Goal: Information Seeking & Learning: Learn about a topic

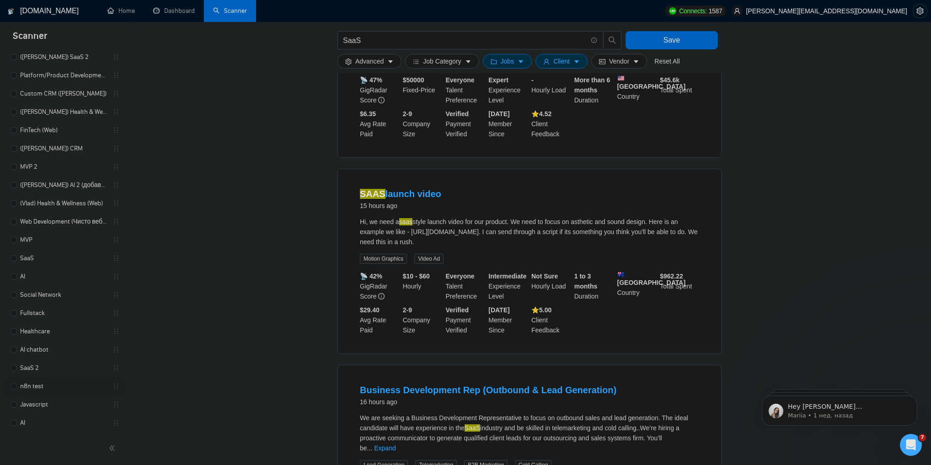
scroll to position [2492, 0]
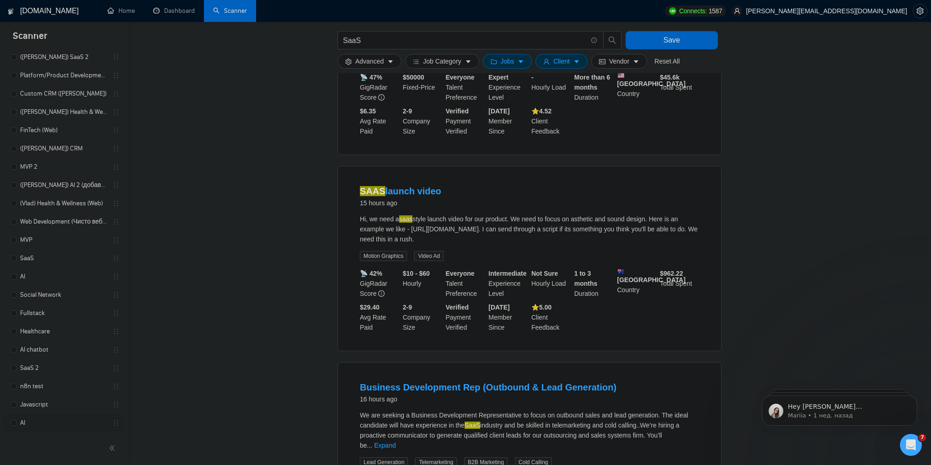
click at [41, 421] on link "AI" at bounding box center [63, 423] width 87 height 18
click at [675, 42] on span "Save" at bounding box center [672, 39] width 16 height 11
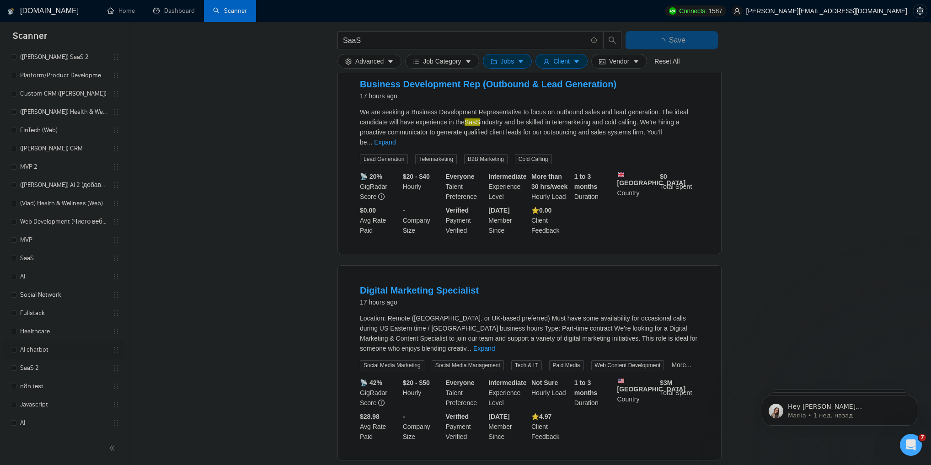
scroll to position [2816, 0]
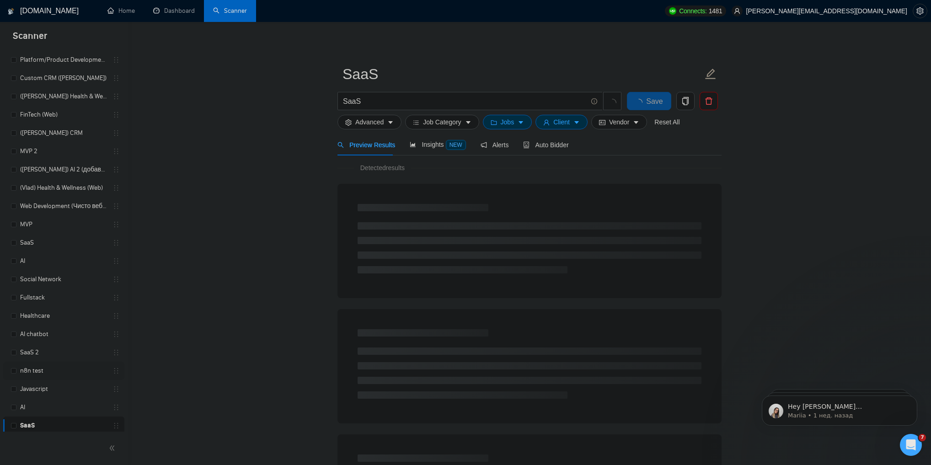
scroll to position [339, 0]
click at [51, 405] on link "AI" at bounding box center [63, 405] width 87 height 18
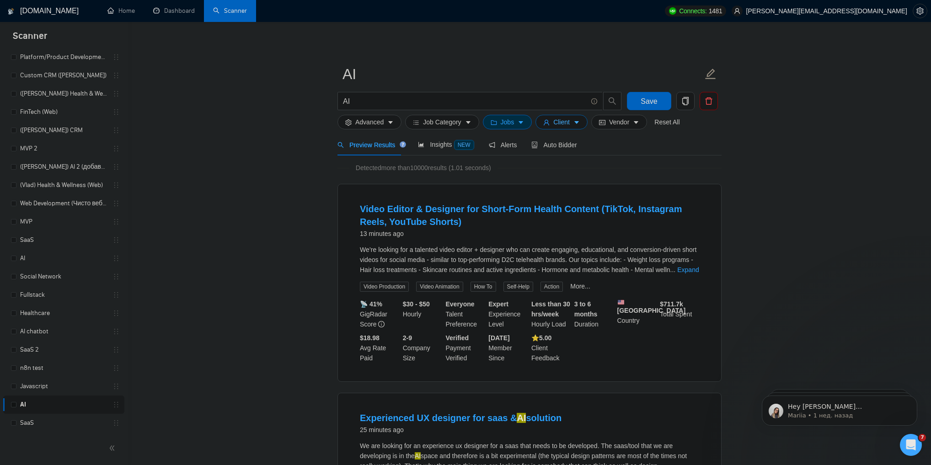
click at [560, 123] on span "Client" at bounding box center [562, 122] width 16 height 10
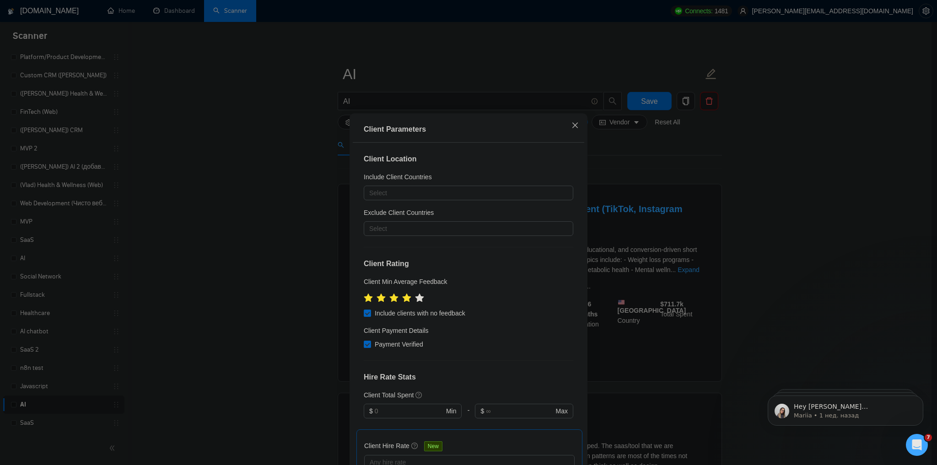
click at [571, 126] on icon "close" at bounding box center [574, 125] width 7 height 7
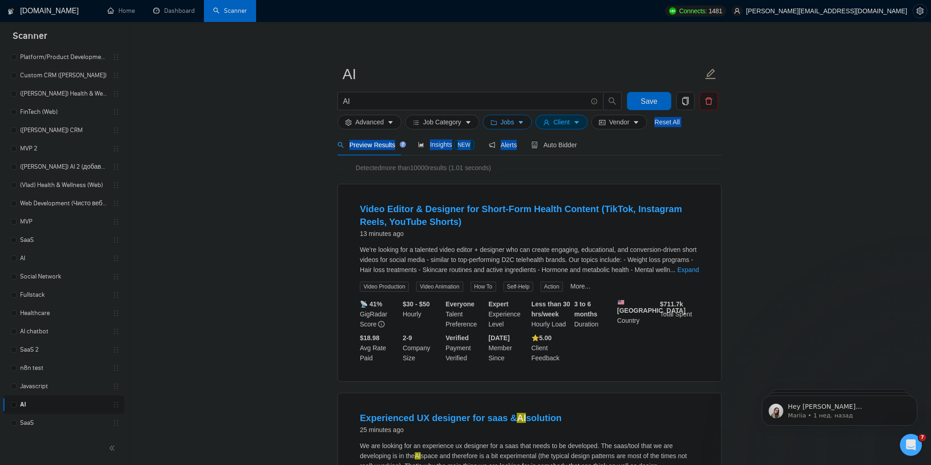
drag, startPoint x: 513, startPoint y: 143, endPoint x: 509, endPoint y: 126, distance: 17.1
click at [511, 124] on span "Jobs" at bounding box center [508, 122] width 14 height 10
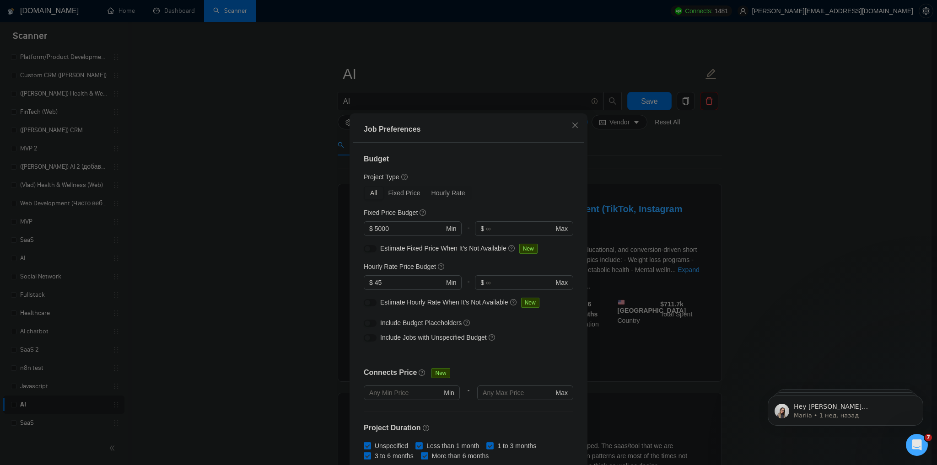
click at [253, 220] on div "Job Preferences Budget Project Type All Fixed Price Hourly Rate Fixed Price Bud…" at bounding box center [468, 232] width 937 height 465
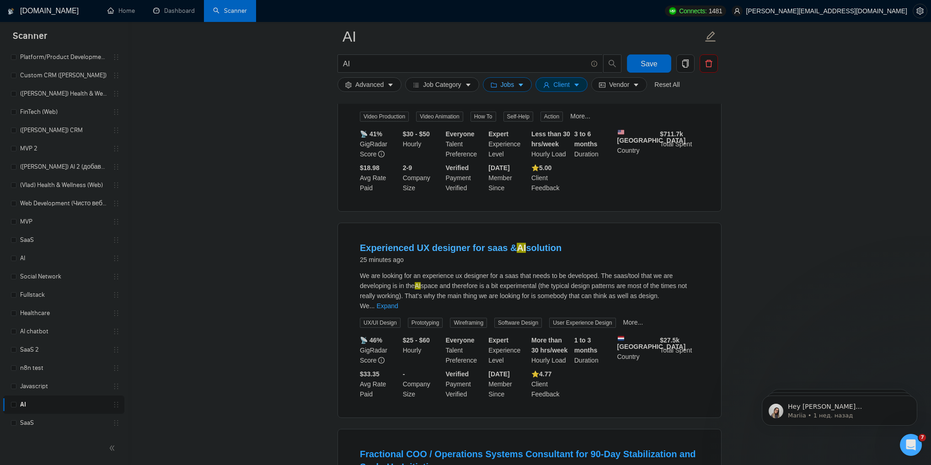
scroll to position [183, 0]
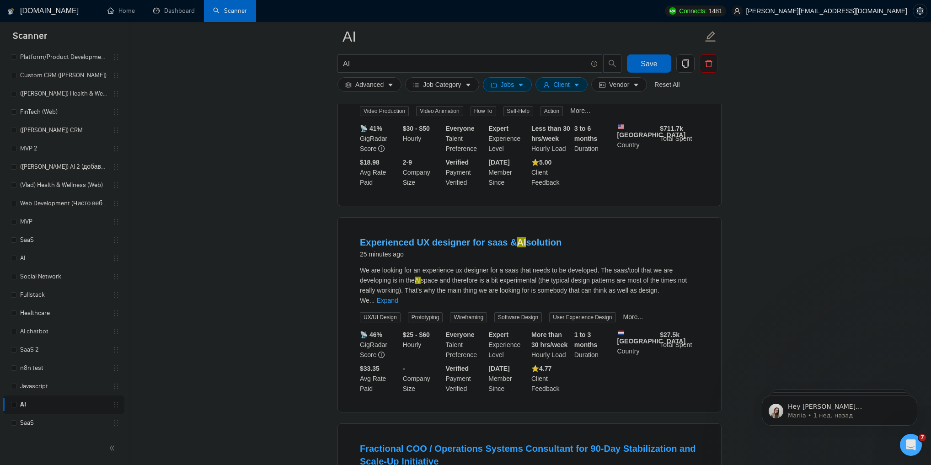
click at [492, 247] on link "Experienced UX designer for saas & AI solution" at bounding box center [461, 242] width 202 height 10
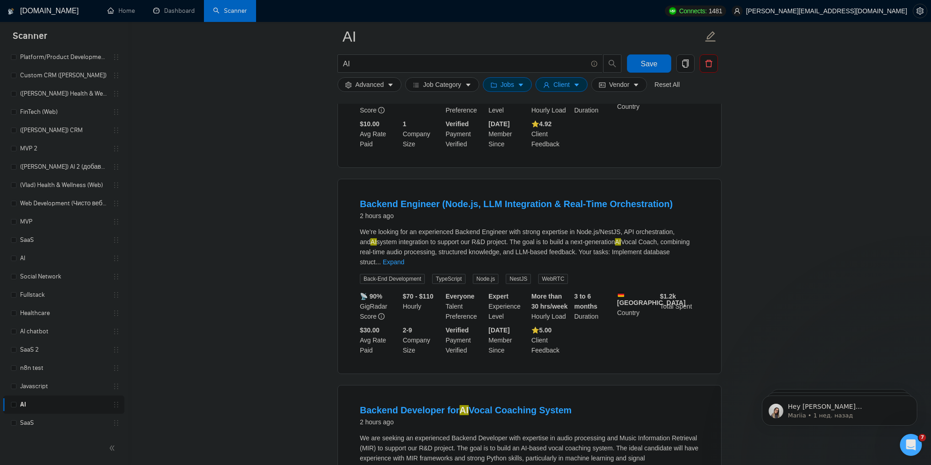
scroll to position [1464, 0]
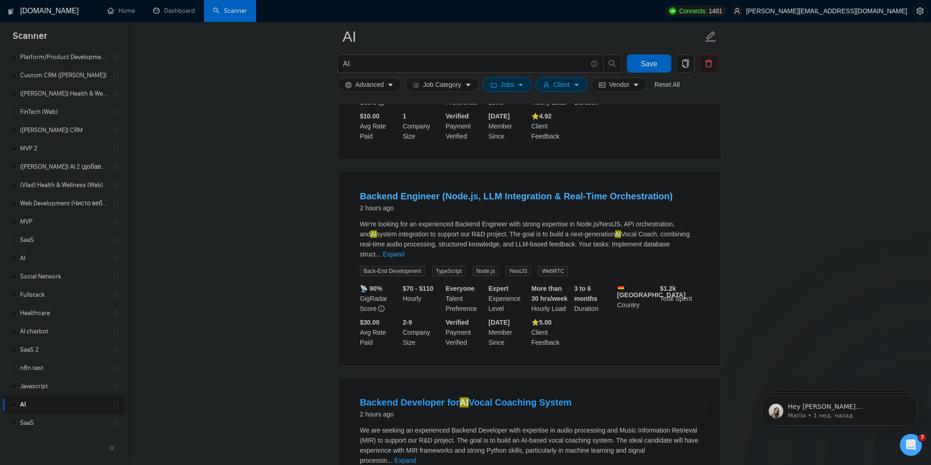
click at [464, 194] on link "Backend Engineer (Node.js, LLM Integration & Real-Time Orchestration)" at bounding box center [516, 196] width 313 height 10
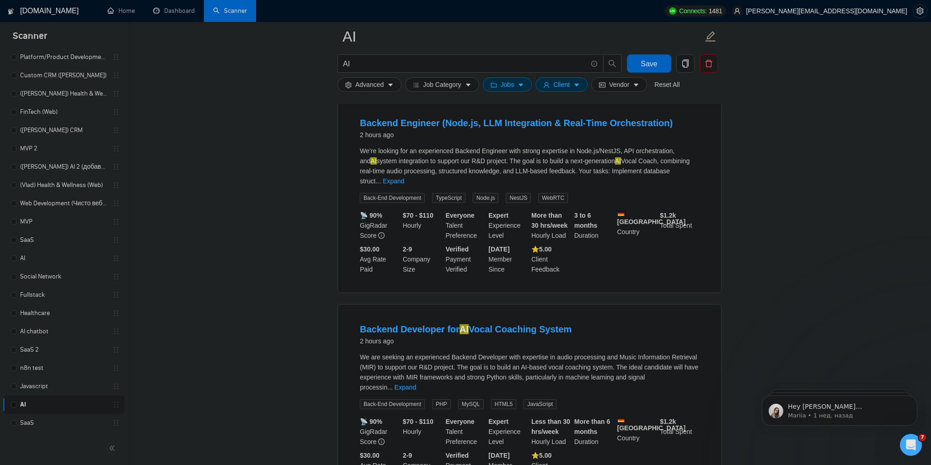
scroll to position [1501, 0]
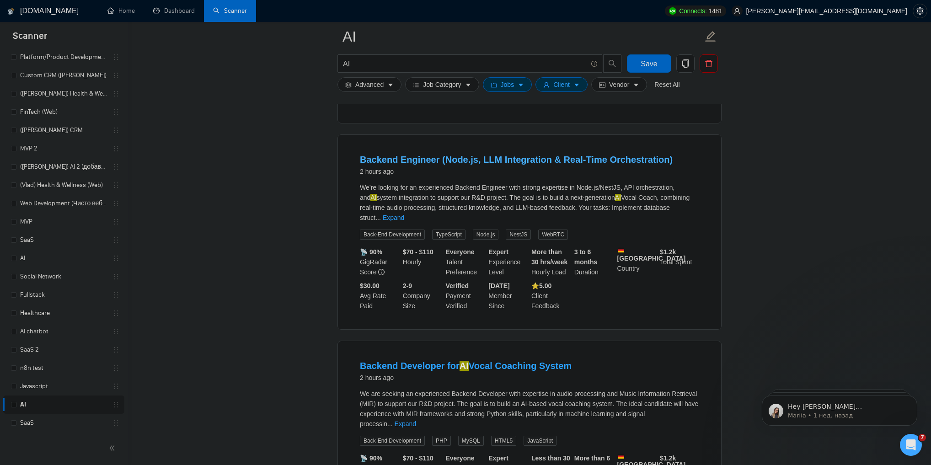
click at [487, 157] on link "Backend Engineer (Node.js, LLM Integration & Real-Time Orchestration)" at bounding box center [516, 160] width 313 height 10
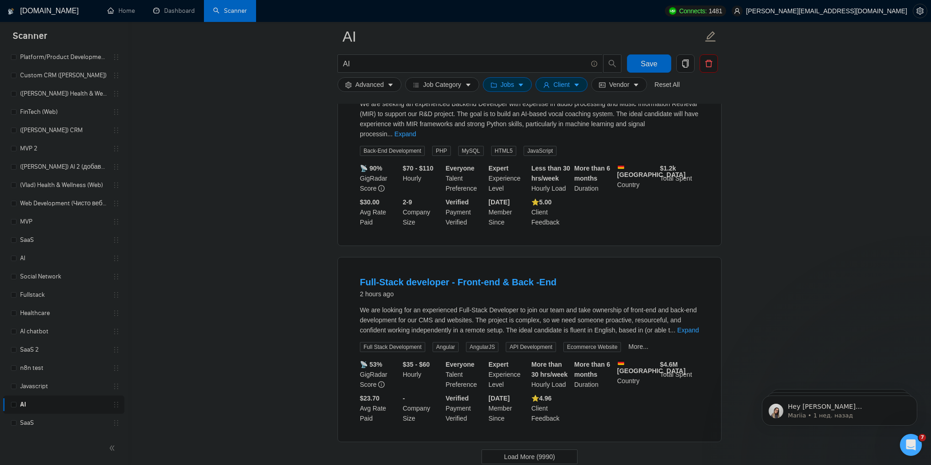
scroll to position [1793, 0]
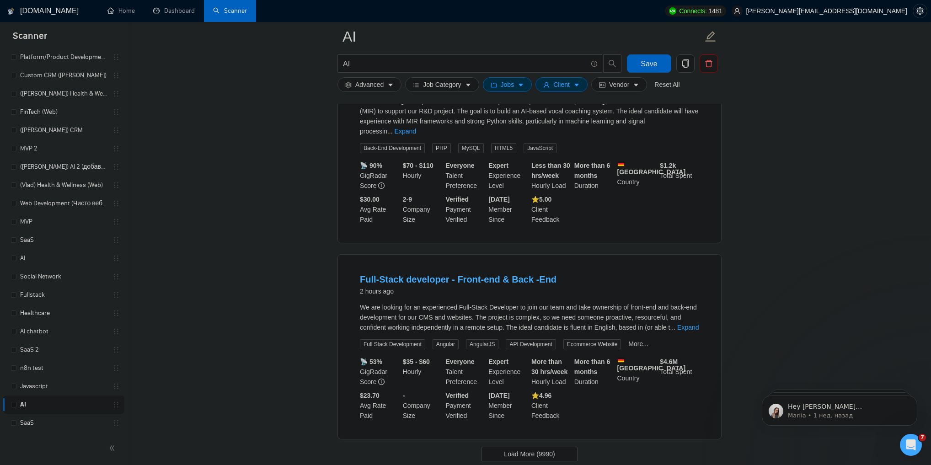
click at [500, 274] on link "Full-Stack developer - Front-end & Back -End" at bounding box center [458, 279] width 197 height 10
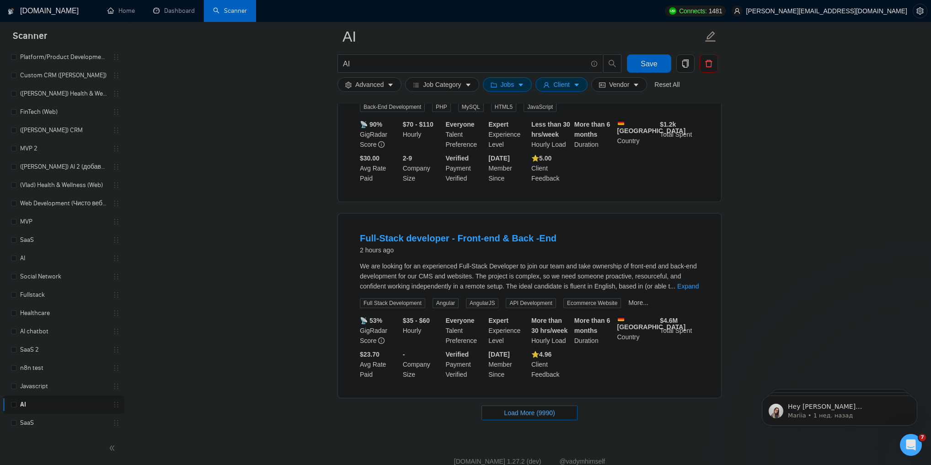
scroll to position [1835, 0]
click at [538, 408] on span "Load More (9990)" at bounding box center [529, 413] width 51 height 10
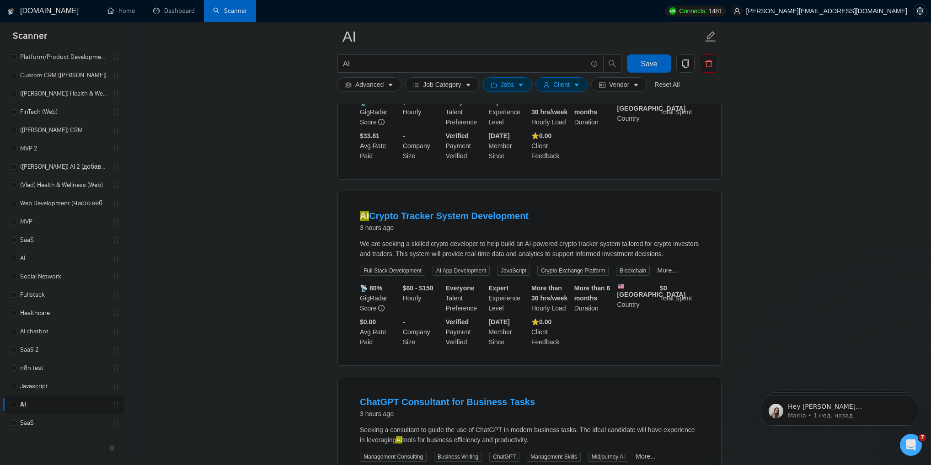
scroll to position [2677, 0]
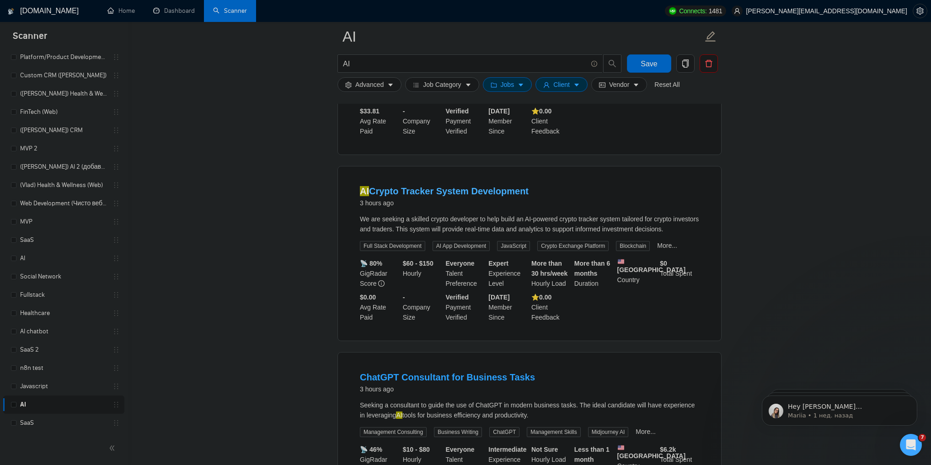
click at [453, 186] on link "AI Crypto Tracker System Development" at bounding box center [444, 191] width 169 height 10
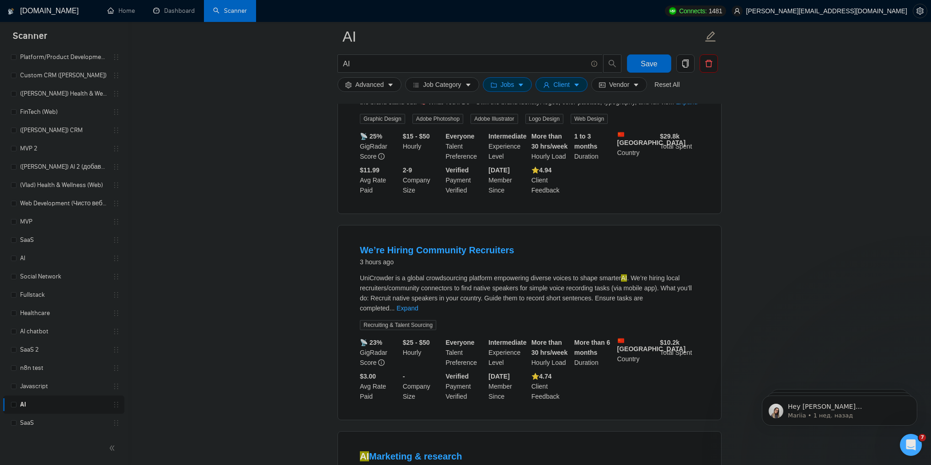
scroll to position [3409, 0]
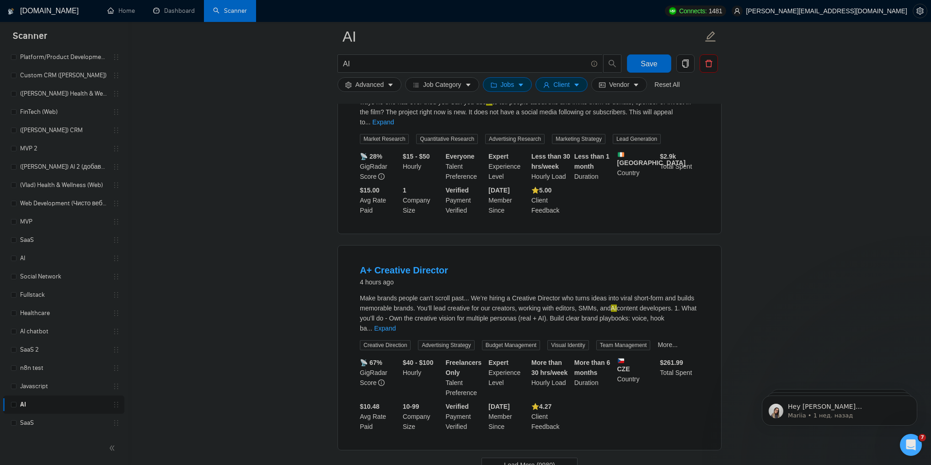
scroll to position [3799, 0]
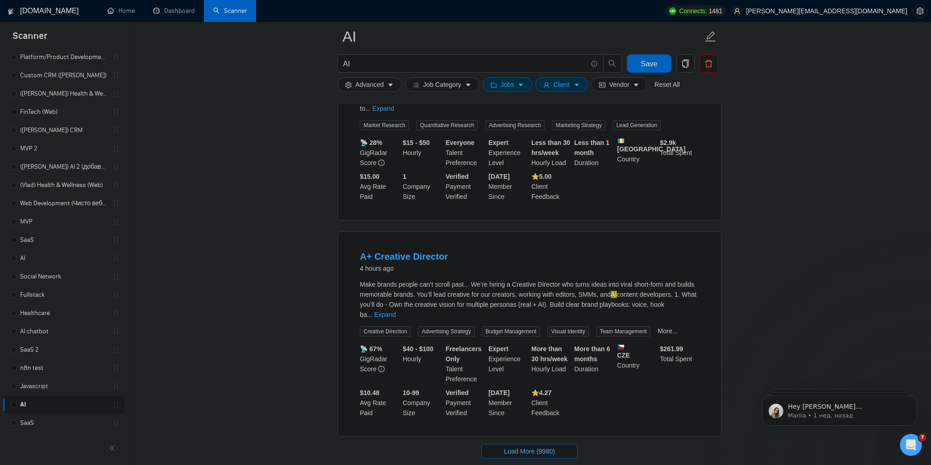
click at [527, 446] on span "Load More (9980)" at bounding box center [529, 451] width 51 height 10
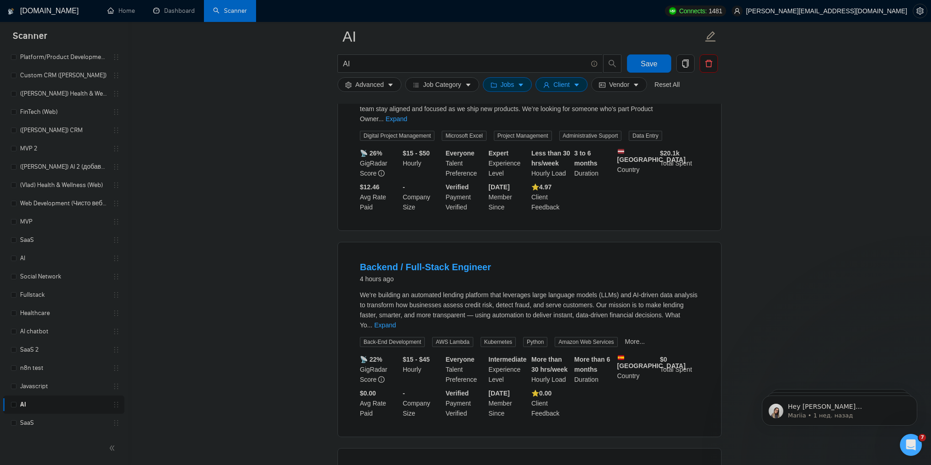
scroll to position [4421, 0]
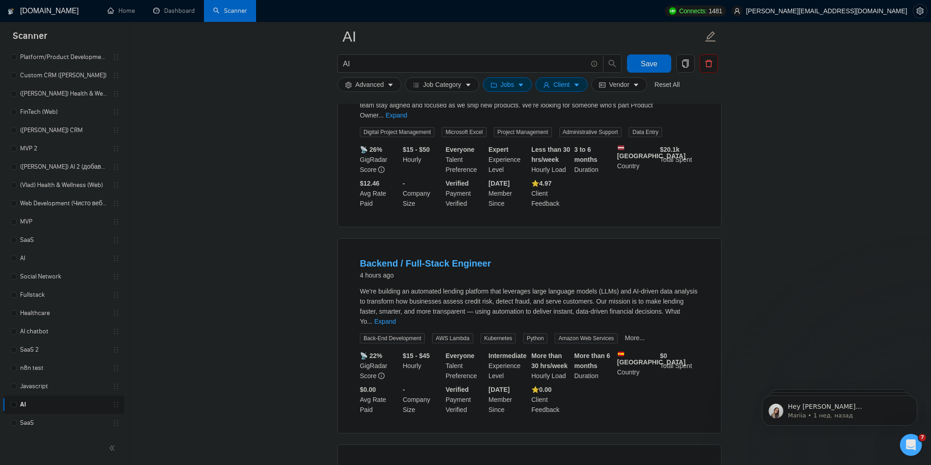
click at [421, 258] on link "Backend / Full-Stack Engineer" at bounding box center [425, 263] width 131 height 10
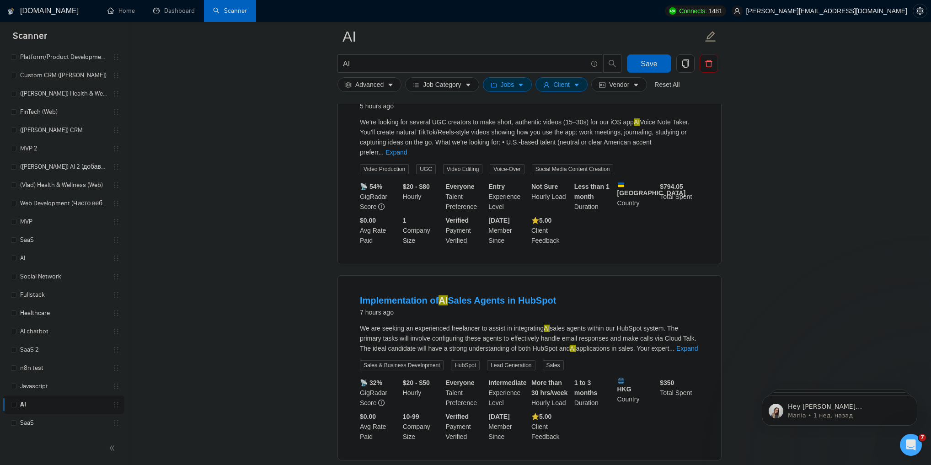
scroll to position [5007, 0]
click at [441, 295] on mark "AI" at bounding box center [443, 300] width 9 height 10
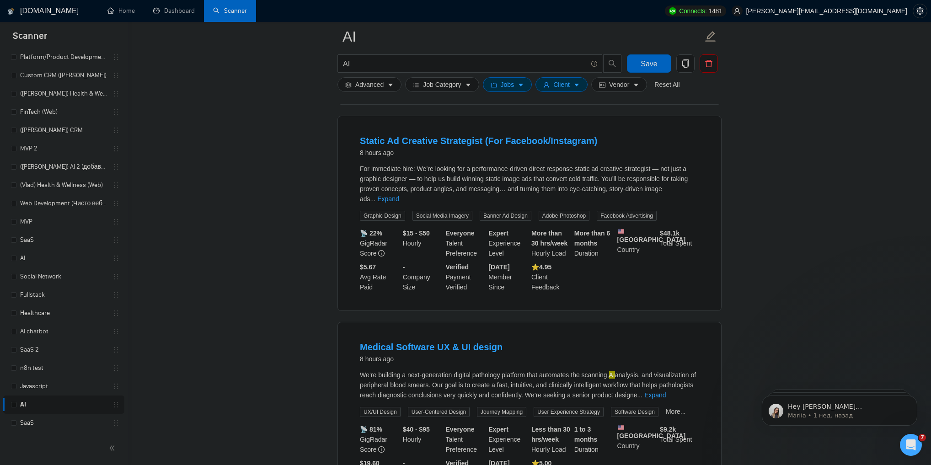
scroll to position [5797, 0]
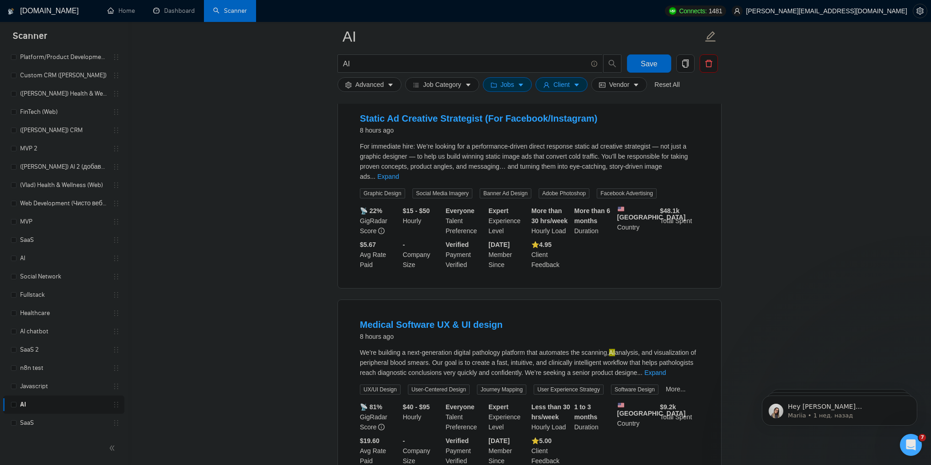
drag, startPoint x: 543, startPoint y: 383, endPoint x: 485, endPoint y: 358, distance: 63.3
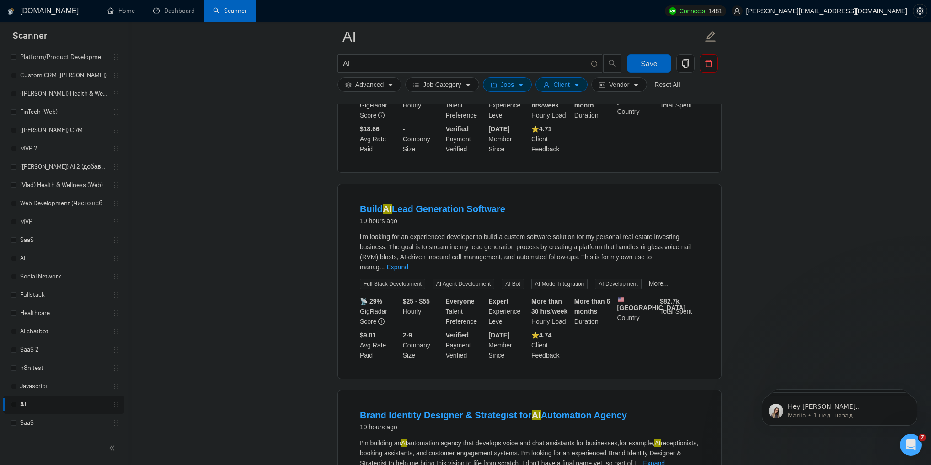
scroll to position [6748, 0]
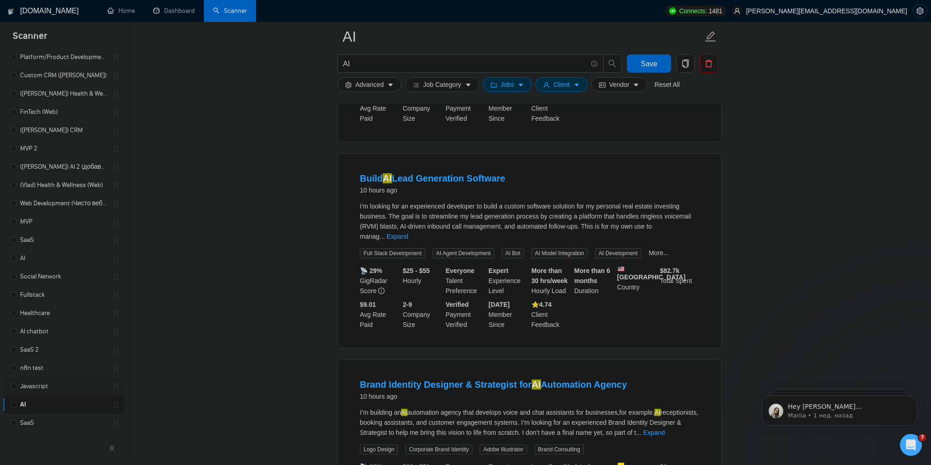
drag, startPoint x: 48, startPoint y: 383, endPoint x: 61, endPoint y: 377, distance: 14.5
click at [48, 383] on link "Javascript" at bounding box center [63, 386] width 87 height 18
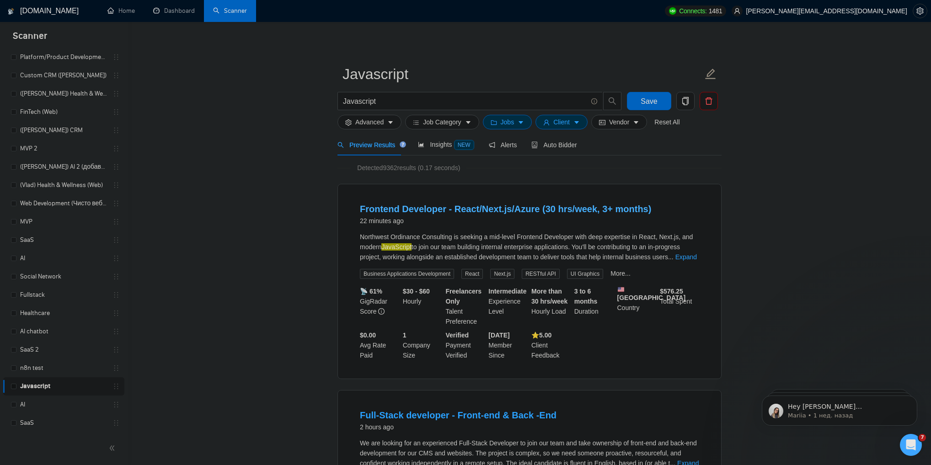
click at [470, 210] on link "Frontend Developer - React/Next.js/Azure (30 hrs/week, 3+ months)" at bounding box center [505, 209] width 291 height 10
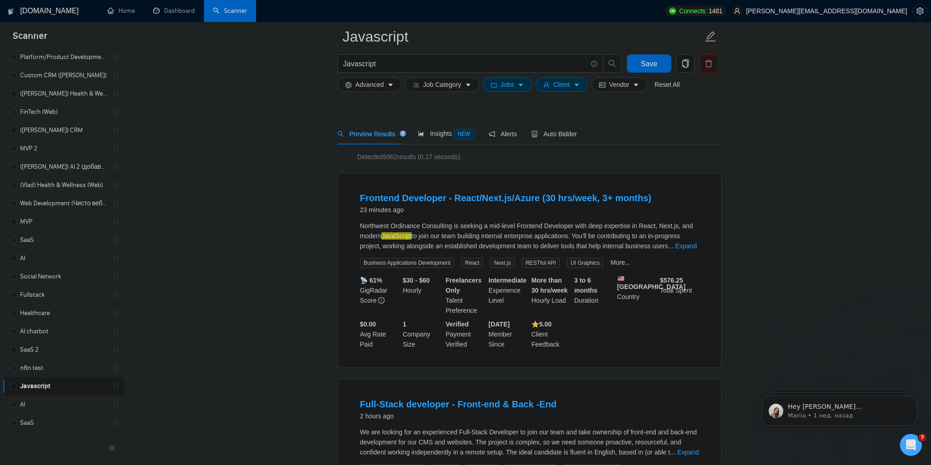
scroll to position [183, 0]
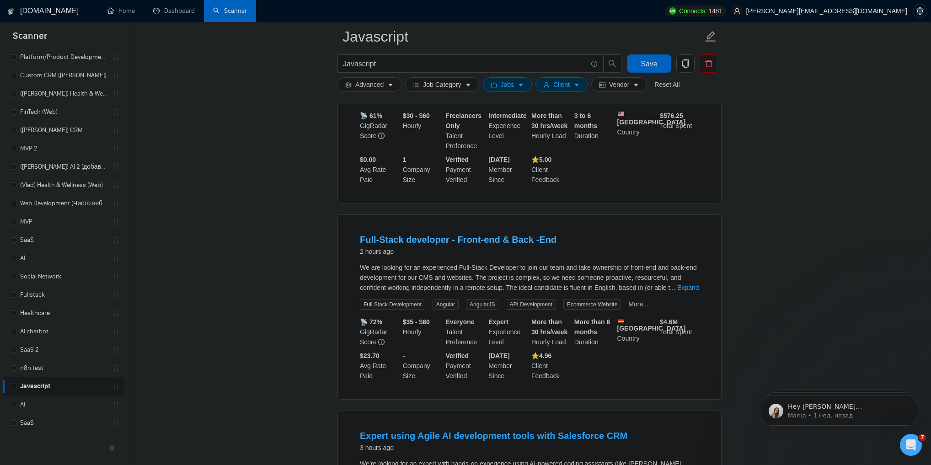
click at [444, 238] on link "Full-Stack developer - Front-end & Back -End" at bounding box center [458, 240] width 197 height 10
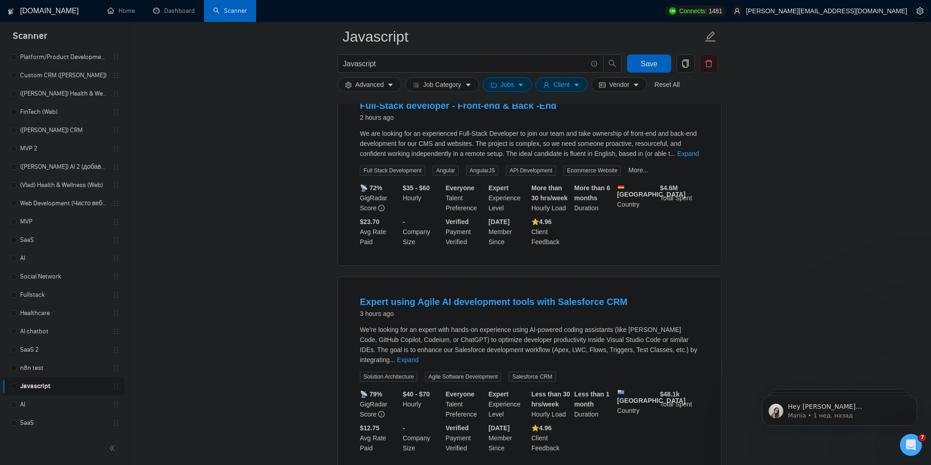
scroll to position [329, 0]
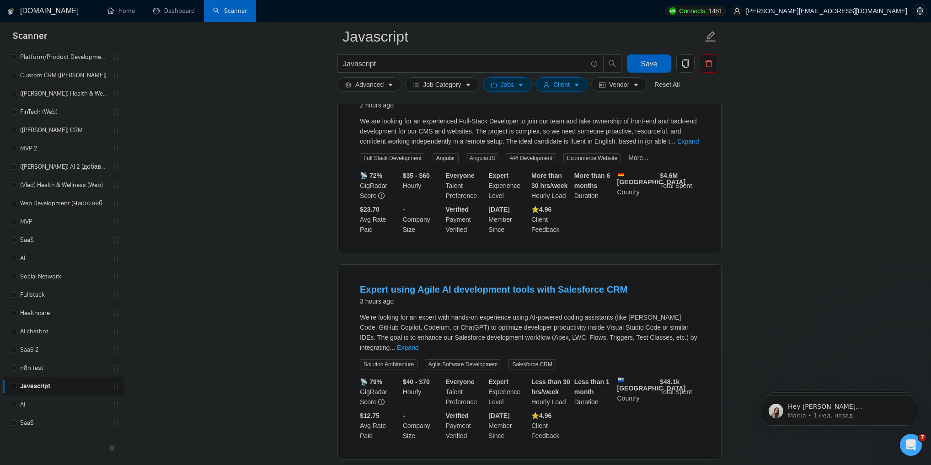
click at [493, 289] on link "Expert using Agile AI development tools with Salesforce CRM" at bounding box center [494, 290] width 268 height 10
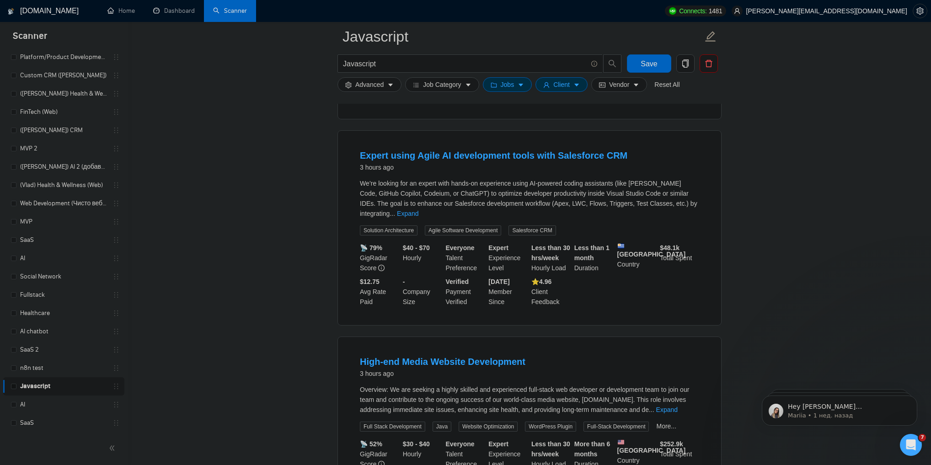
scroll to position [586, 0]
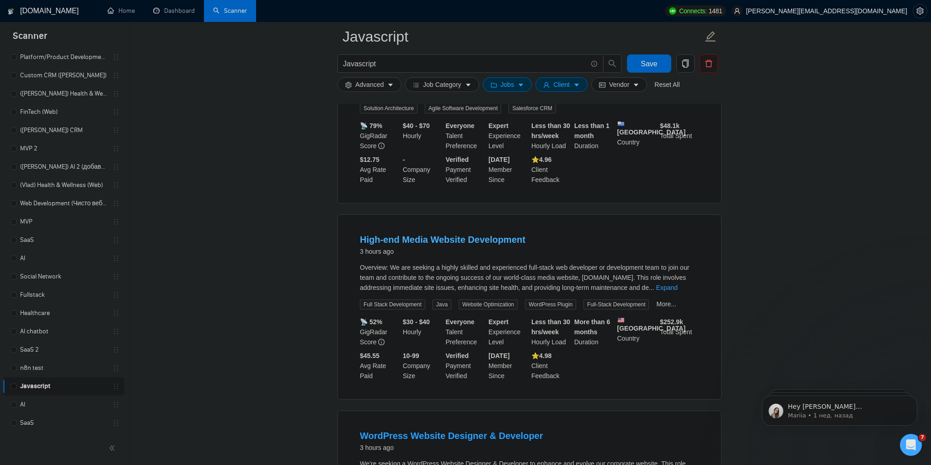
click at [419, 235] on link "High-end Media Website Development" at bounding box center [443, 240] width 166 height 10
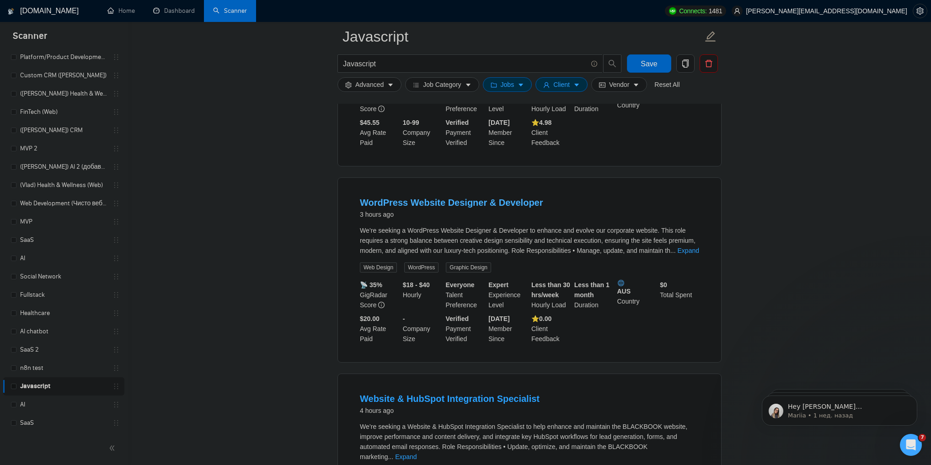
scroll to position [915, 0]
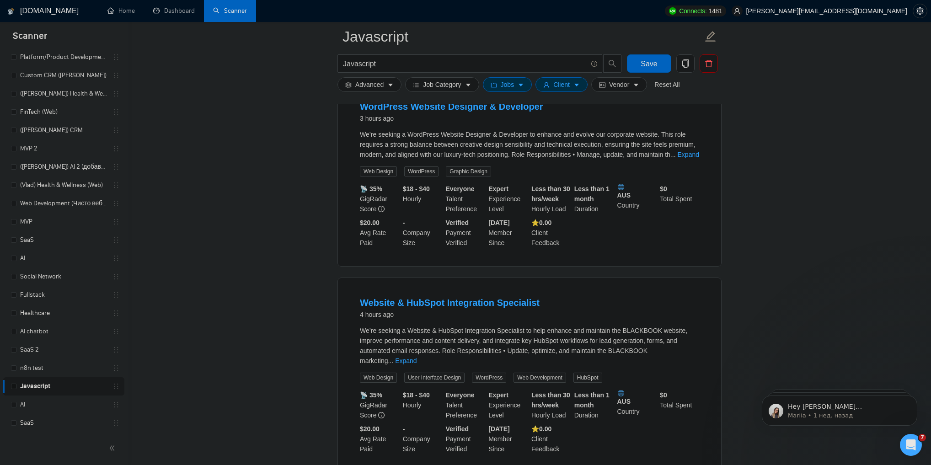
click at [252, 85] on main "Javascript Javascript Save Advanced Job Category Jobs Client Vendor Reset All P…" at bounding box center [530, 211] width 774 height 2179
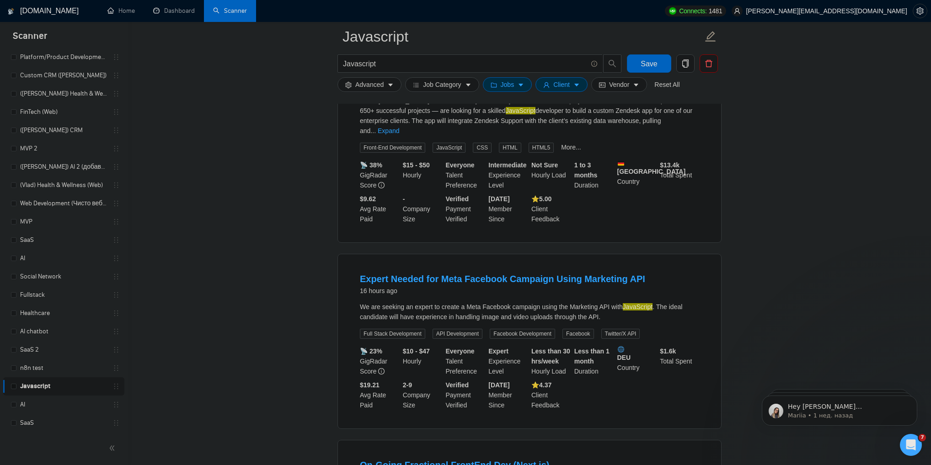
scroll to position [1354, 0]
